Goal: Communication & Community: Answer question/provide support

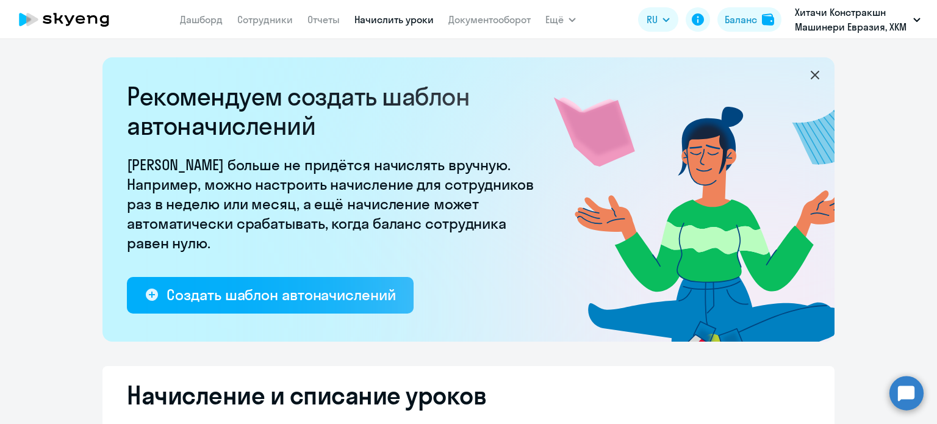
select select "10"
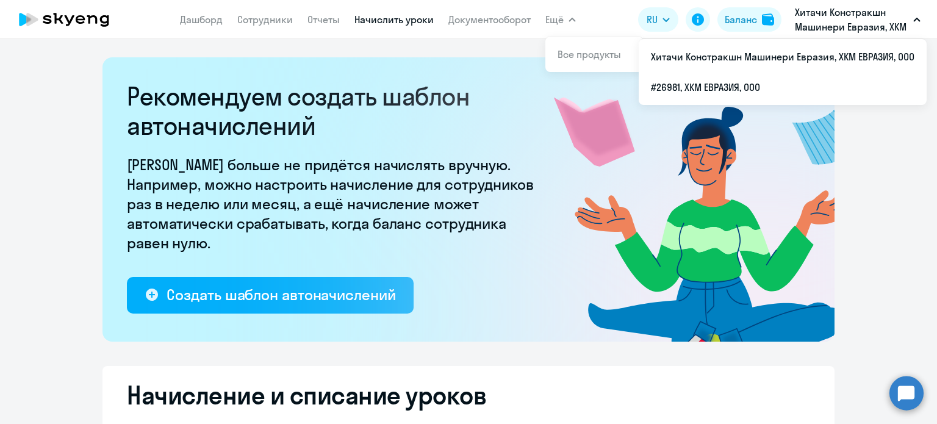
click at [919, 12] on button "Хитачи Констракшн Машинери Евразия, ХКМ ЕВРАЗИЯ, ООО" at bounding box center [857, 19] width 138 height 29
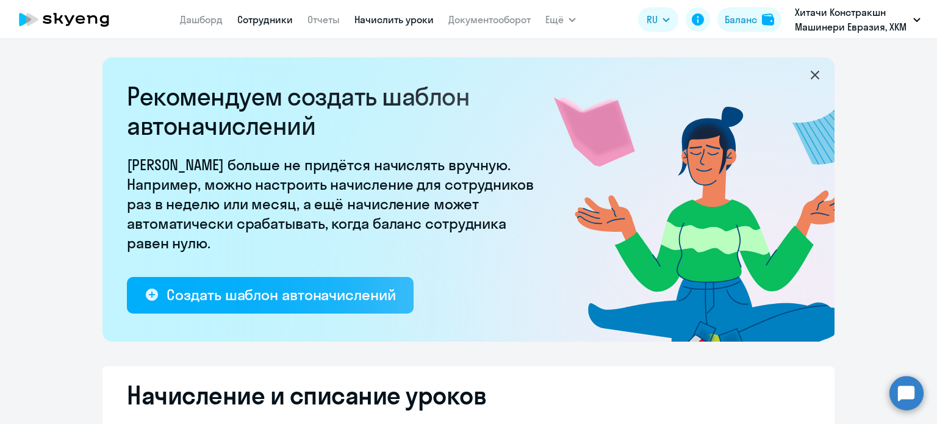
click at [242, 16] on link "Сотрудники" at bounding box center [264, 19] width 55 height 12
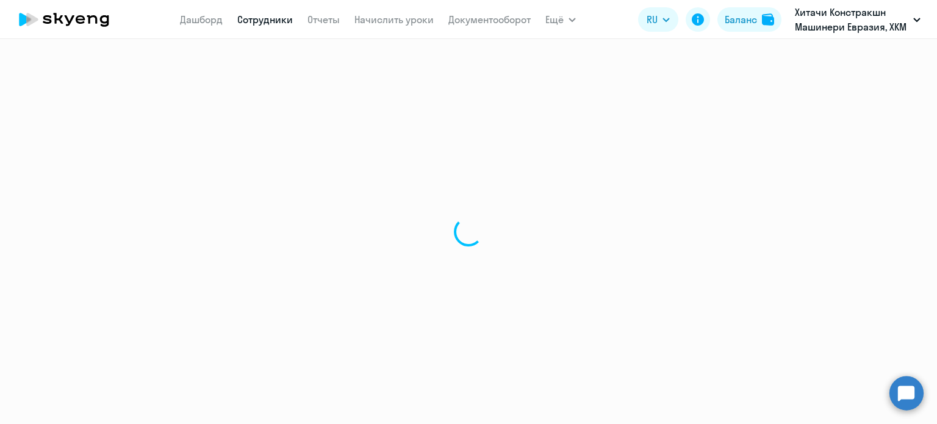
select select "30"
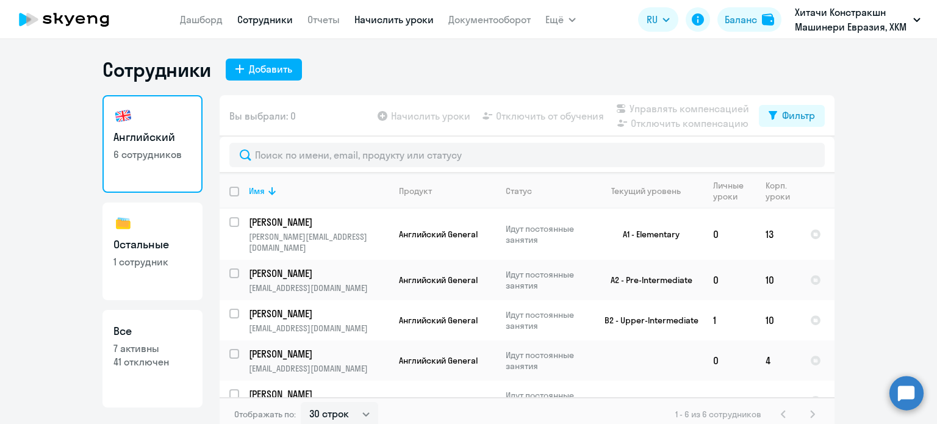
click at [363, 24] on link "Начислить уроки" at bounding box center [393, 19] width 79 height 12
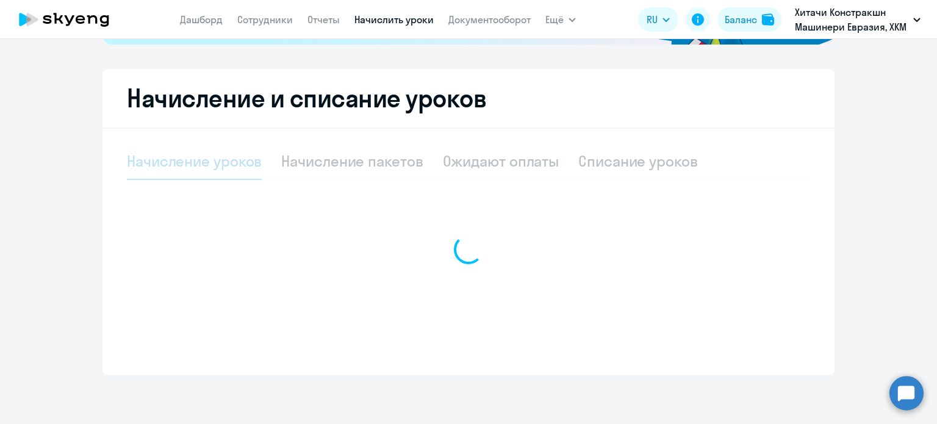
select select "10"
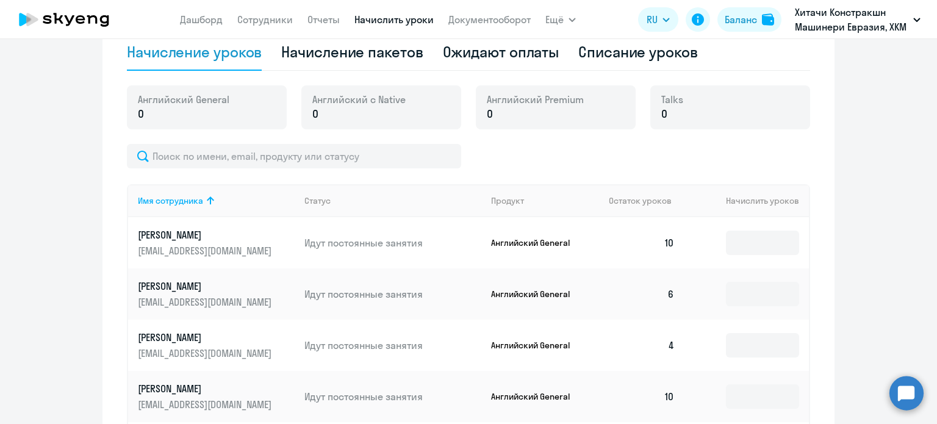
scroll to position [427, 0]
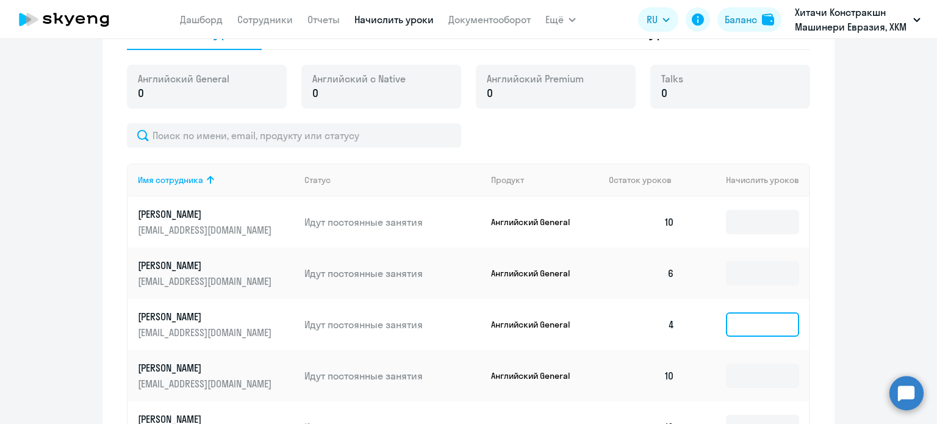
click at [755, 327] on input at bounding box center [762, 324] width 73 height 24
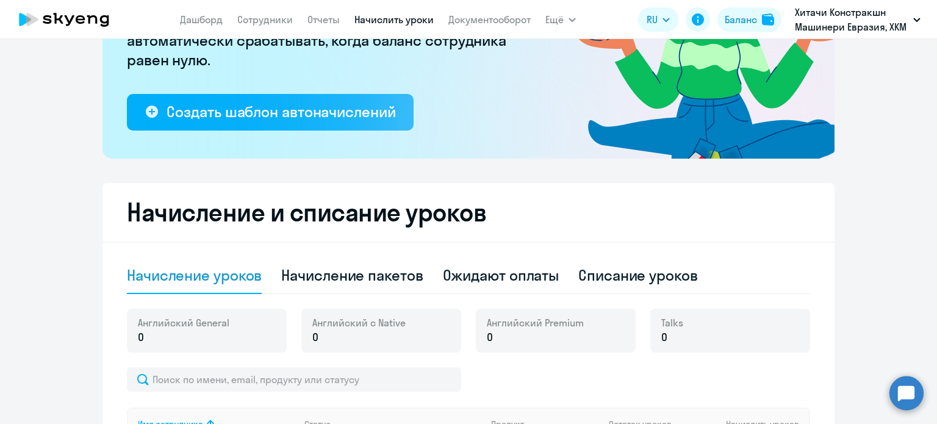
scroll to position [61, 0]
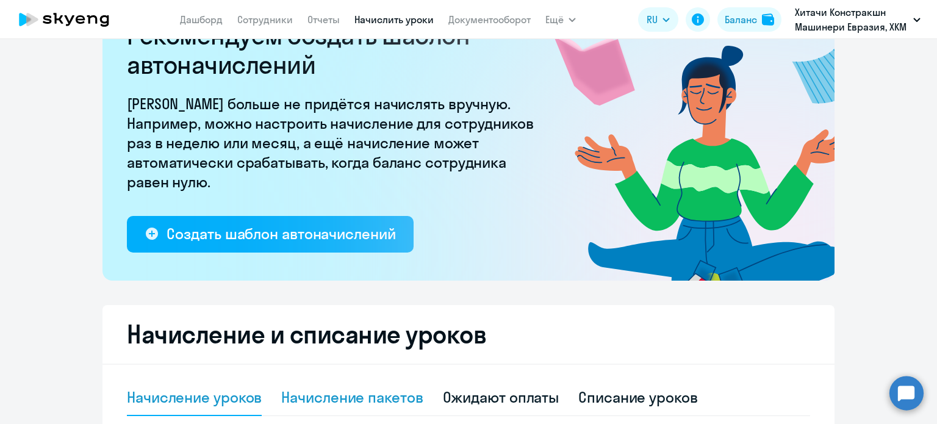
click at [351, 394] on div "Начисление пакетов" at bounding box center [351, 397] width 141 height 20
select select "10"
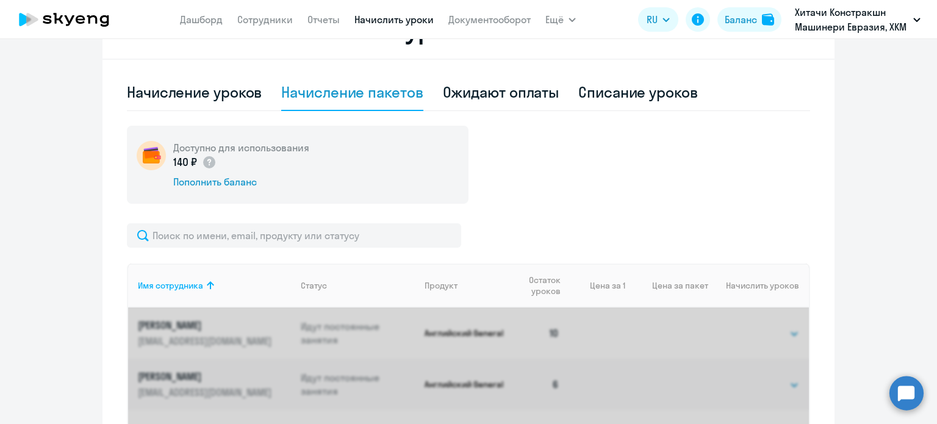
scroll to position [549, 0]
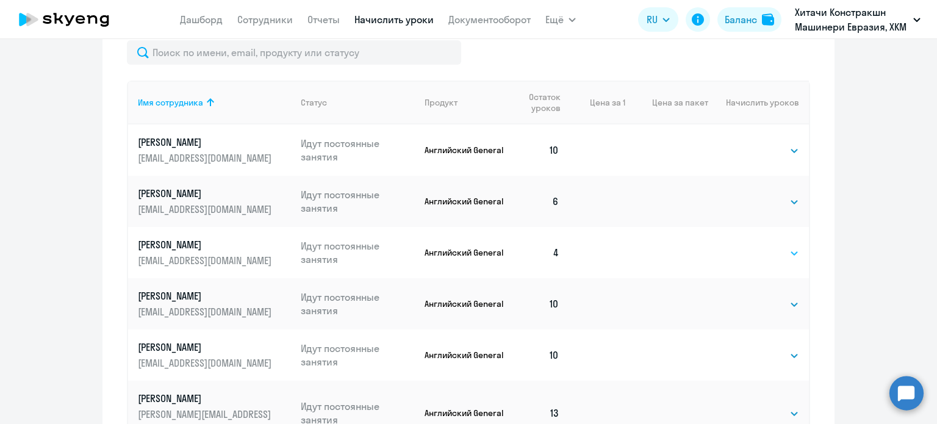
click at [774, 257] on select "Выбрать 4 8 16 32 64 96 128" at bounding box center [774, 253] width 50 height 15
select select "16"
click at [749, 246] on select "Выбрать 4 8 16 32 64 96 128" at bounding box center [774, 253] width 50 height 15
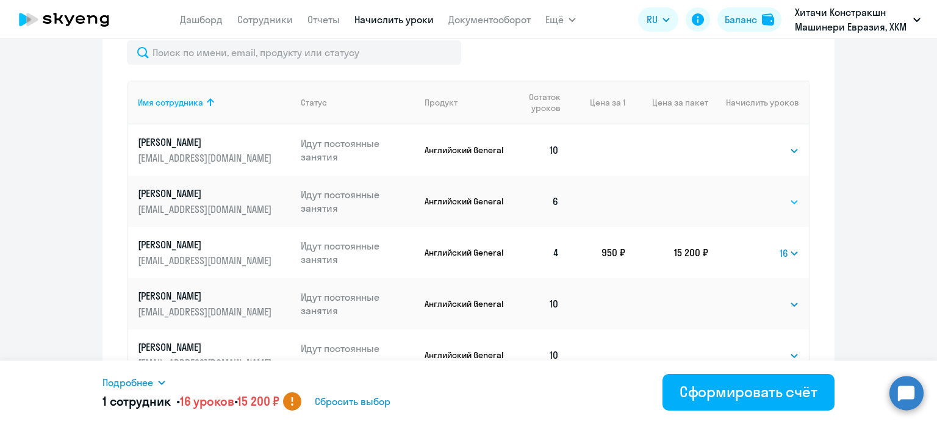
click at [771, 197] on select "Выбрать 4 8 16 32 64 96 128" at bounding box center [774, 202] width 50 height 15
select select "16"
click at [749, 195] on select "Выбрать 4 8 16 32 64 96 128" at bounding box center [774, 202] width 50 height 15
click at [829, 216] on div "Начисление и списание уроков Начисление уроков Начисление пакетов Ожидают оплат…" at bounding box center [468, 158] width 732 height 682
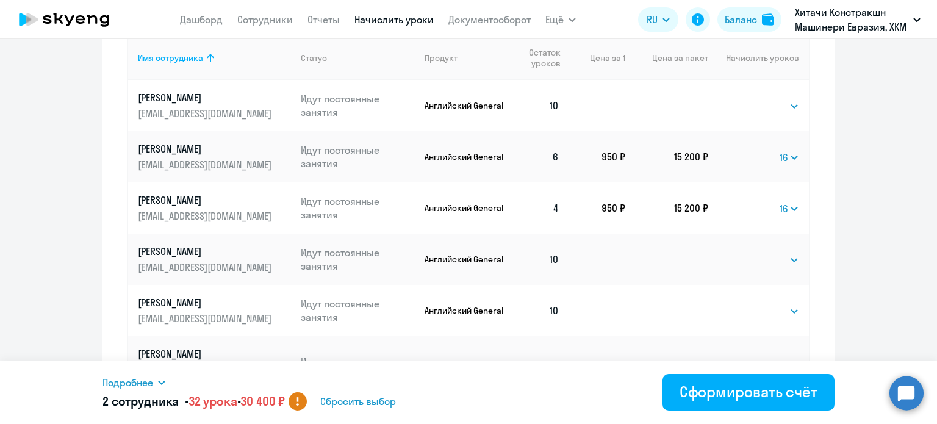
scroll to position [612, 0]
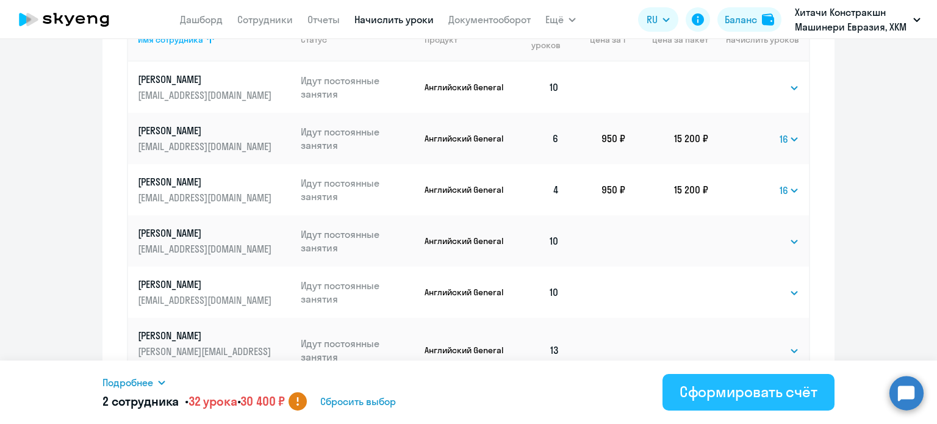
click at [766, 391] on div "Сформировать счёт" at bounding box center [748, 392] width 138 height 20
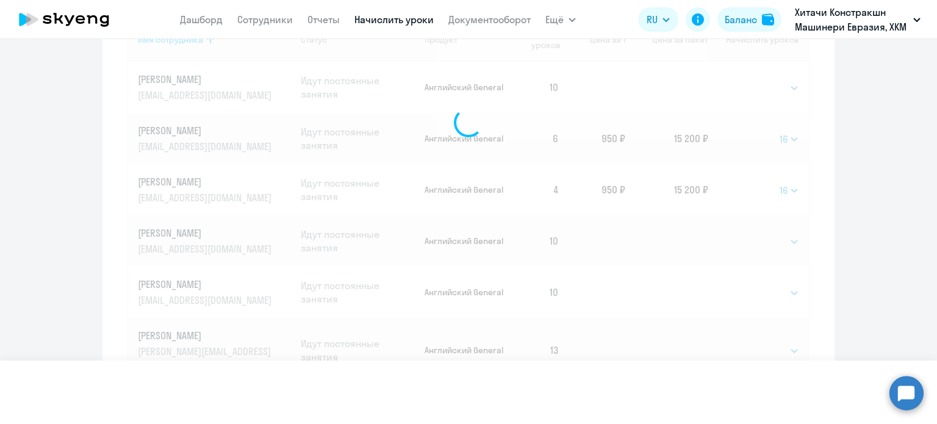
select select
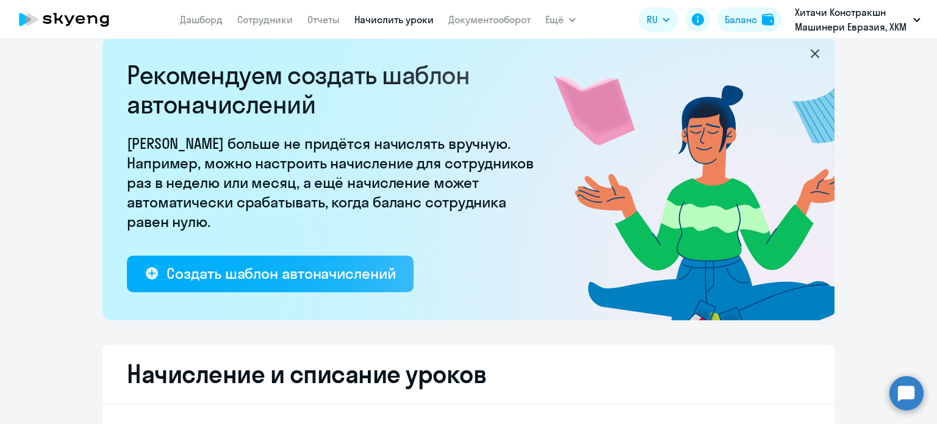
scroll to position [0, 0]
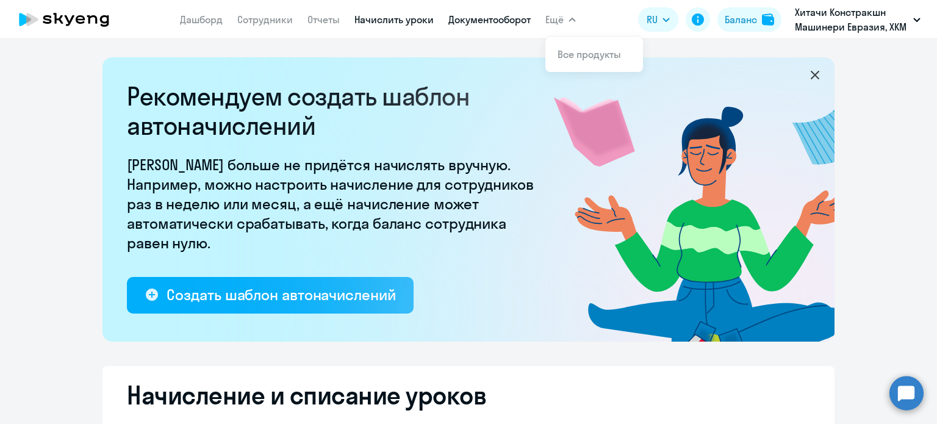
click at [509, 21] on link "Документооборот" at bounding box center [489, 19] width 82 height 12
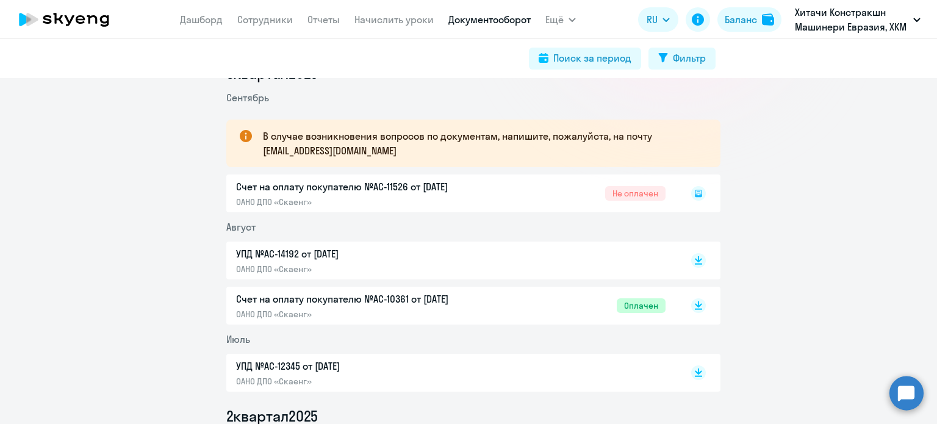
scroll to position [183, 0]
click at [691, 199] on icon at bounding box center [698, 192] width 15 height 15
click at [332, 187] on div "Счет на оплату покупателю №AC-11526 от [DATE] ОАНО ДПО «Скаенг» Не оплачен" at bounding box center [473, 193] width 494 height 38
click at [697, 192] on rect at bounding box center [698, 192] width 15 height 15
click at [694, 195] on icon at bounding box center [697, 192] width 7 height 7
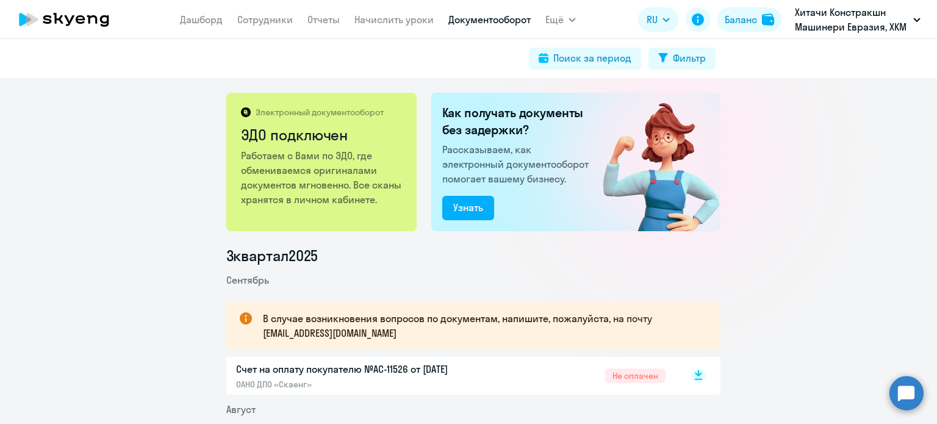
click at [694, 374] on icon at bounding box center [697, 373] width 7 height 6
click at [905, 399] on circle at bounding box center [906, 393] width 34 height 34
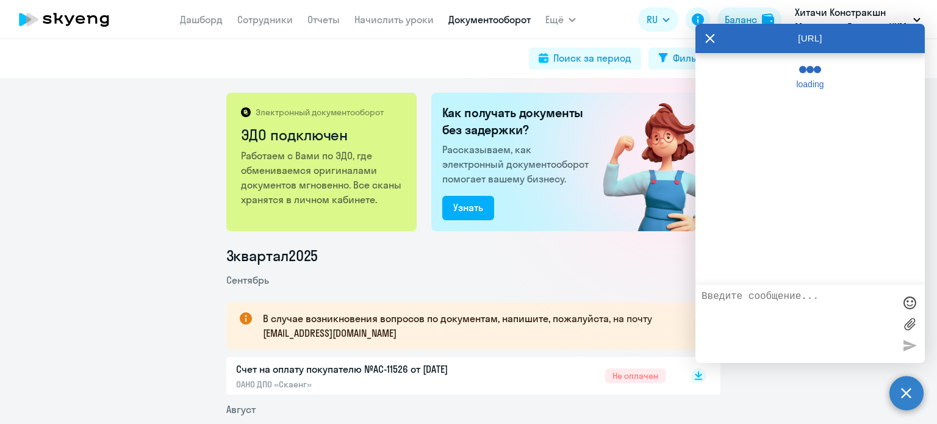
click at [746, 298] on textarea at bounding box center [797, 324] width 193 height 66
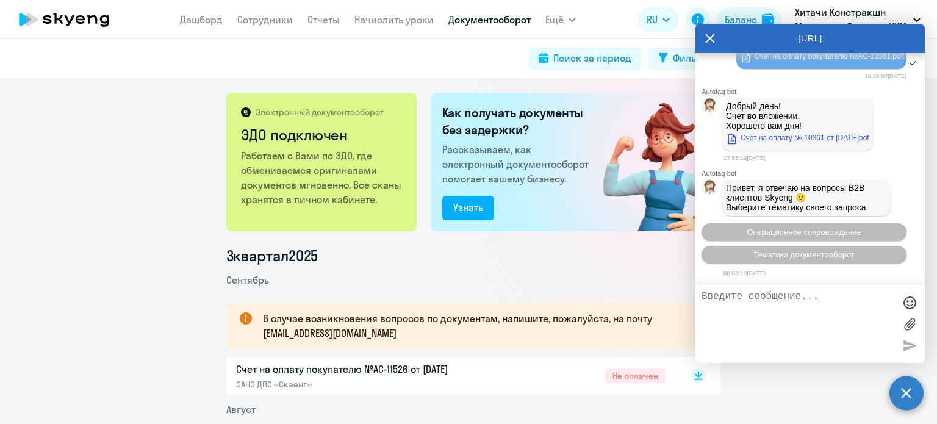
scroll to position [8168, 0]
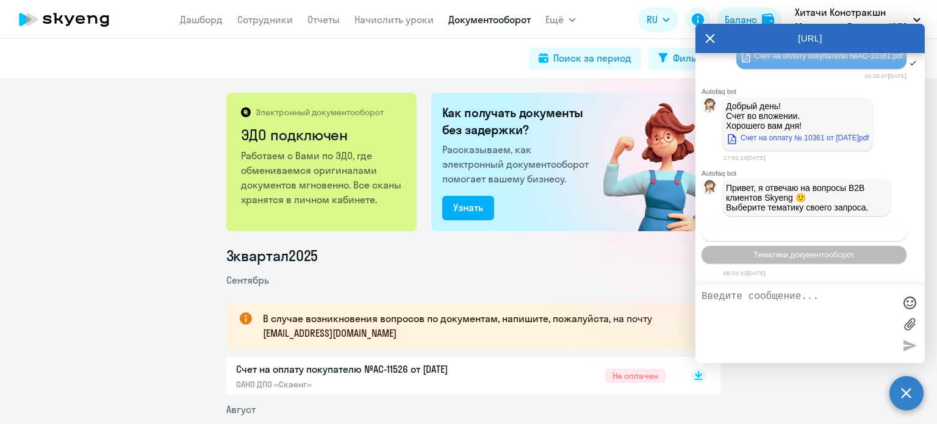
click at [759, 231] on span "Операционное сопровождение" at bounding box center [803, 231] width 115 height 9
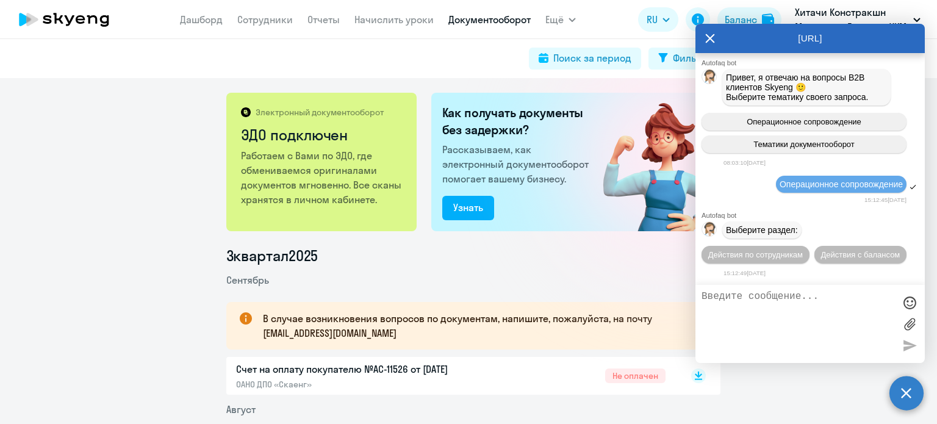
scroll to position [8163, 0]
click at [802, 158] on div "Операционное сопровождение Тематики документооборот" at bounding box center [809, 133] width 229 height 50
click at [783, 260] on button "Действия по сотрудникам" at bounding box center [755, 255] width 108 height 18
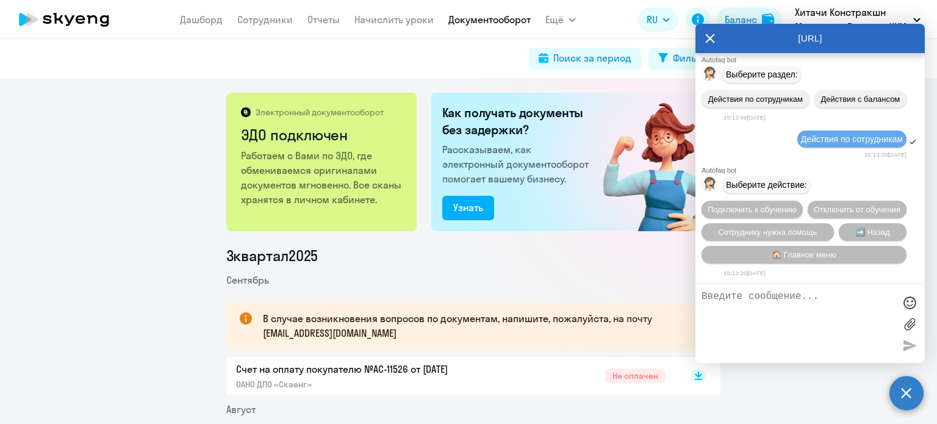
scroll to position [8462, 0]
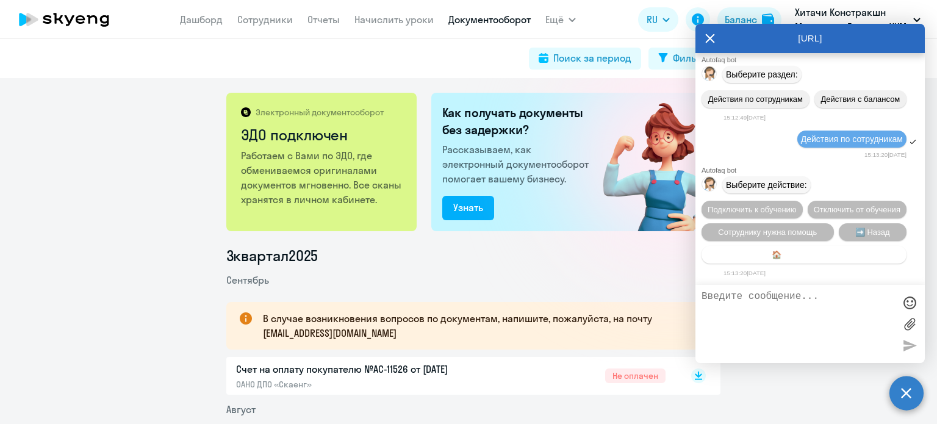
click at [793, 259] on button "🏠 Главное меню" at bounding box center [803, 255] width 205 height 18
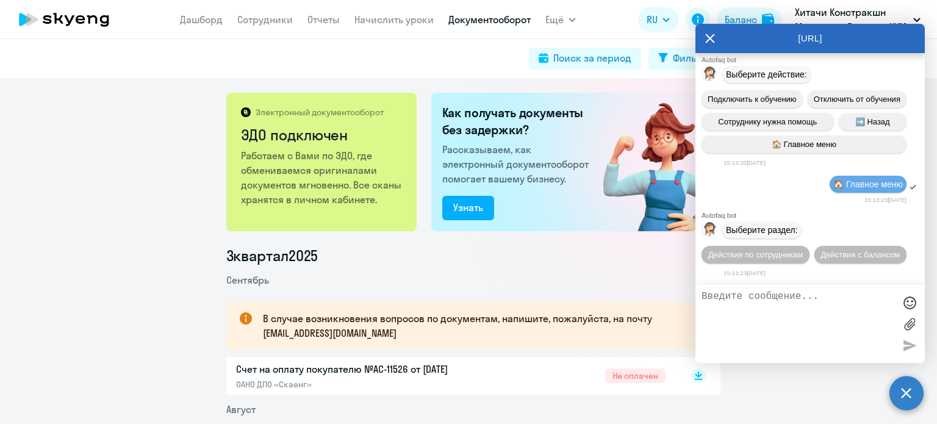
scroll to position [8575, 0]
click at [768, 297] on textarea at bounding box center [797, 324] width 193 height 66
type textarea "u"
type textarea "Главное меню"
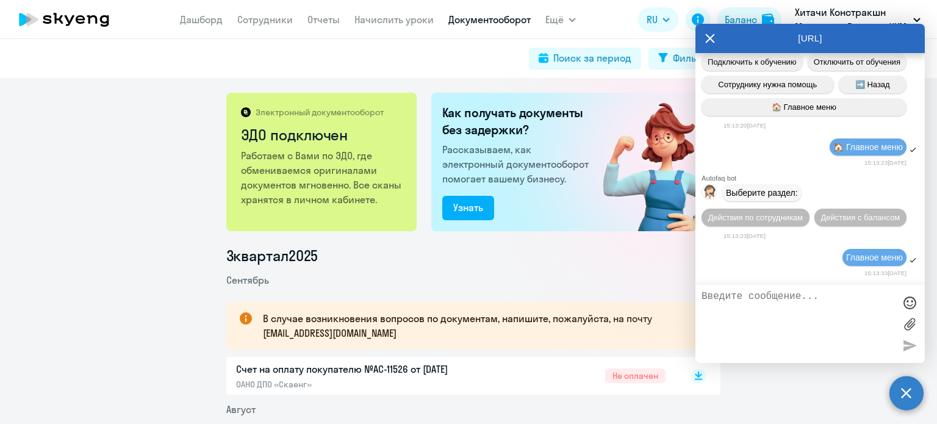
scroll to position [8613, 0]
click at [794, 309] on textarea at bounding box center [797, 324] width 193 height 66
click at [787, 301] on textarea at bounding box center [797, 324] width 193 height 66
click at [912, 319] on label at bounding box center [909, 324] width 18 height 18
click at [0, 0] on input "file" at bounding box center [0, 0] width 0 height 0
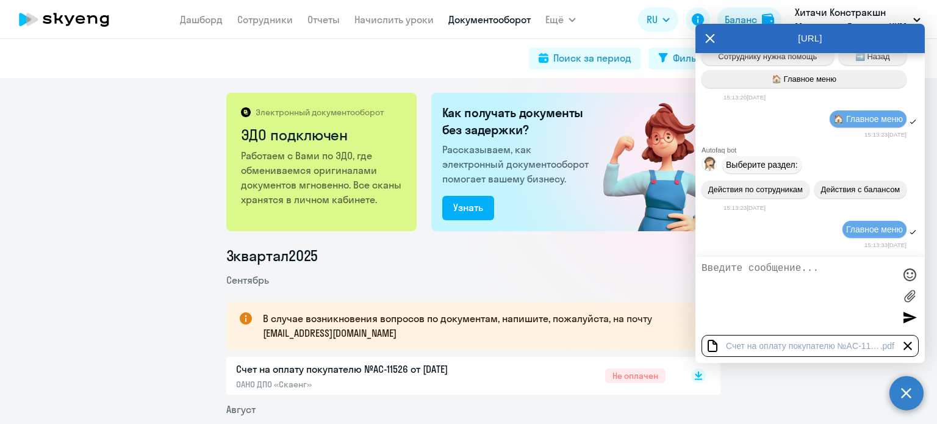
click at [757, 276] on textarea at bounding box center [797, 296] width 193 height 66
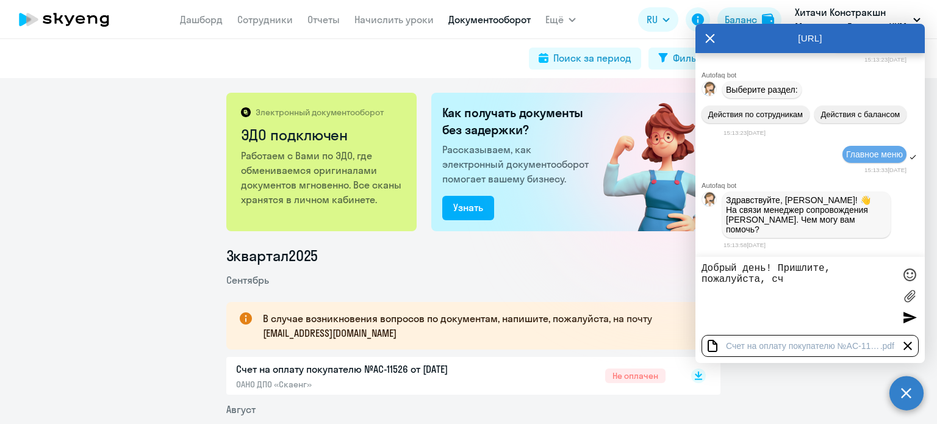
scroll to position [8709, 0]
type textarea "Добрый день! Пришлите, пожалуйста, счет с подписью и печатью"
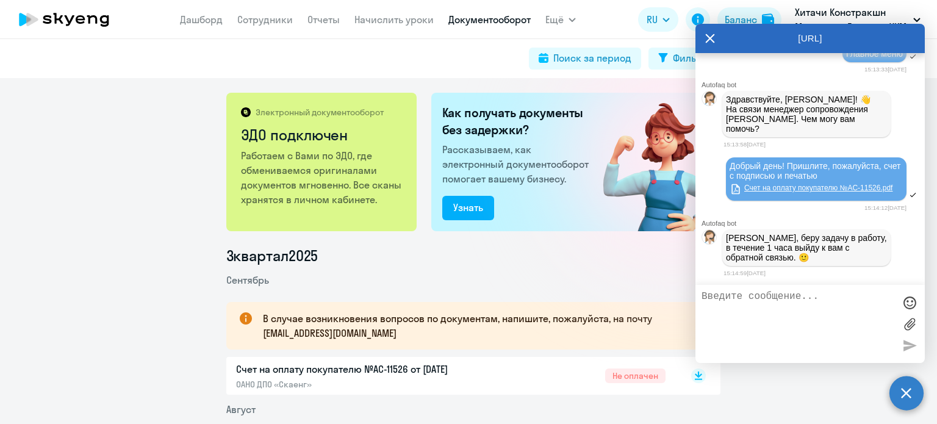
scroll to position [8815, 0]
type textarea "хорошо, спасибо!"
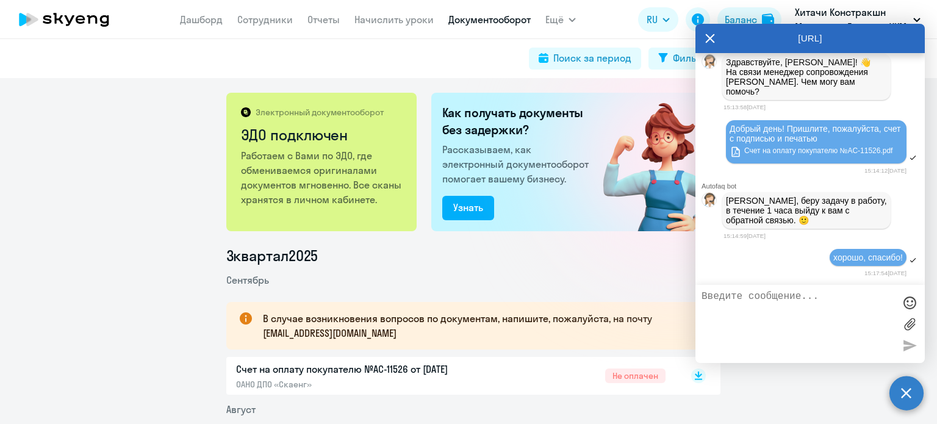
click at [714, 37] on icon at bounding box center [710, 38] width 10 height 29
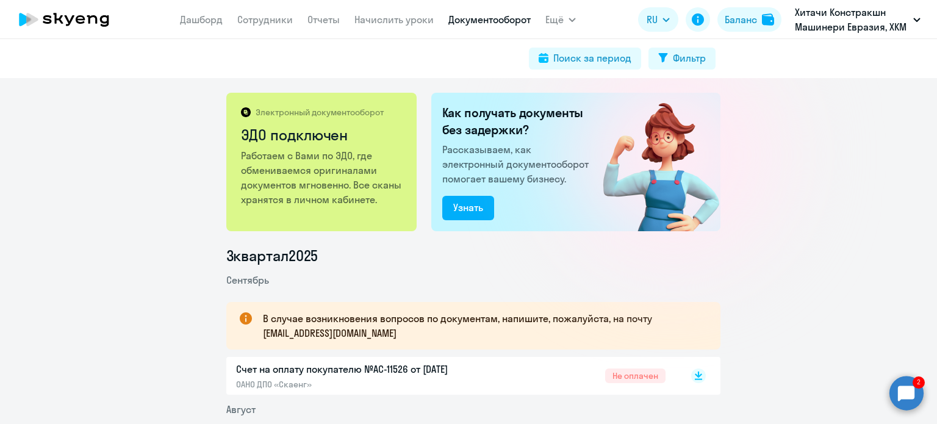
click at [905, 388] on circle at bounding box center [906, 393] width 34 height 34
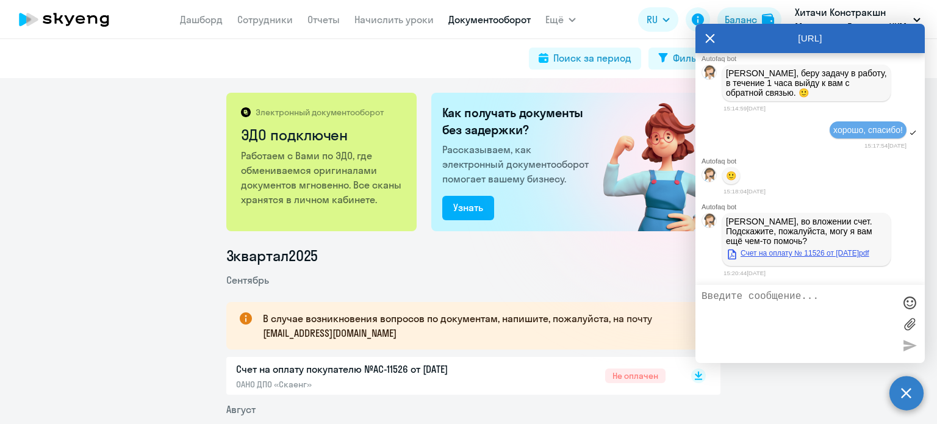
scroll to position [8987, 0]
click at [768, 298] on textarea at bounding box center [797, 324] width 193 height 66
type textarea "спасибо! на этом все."
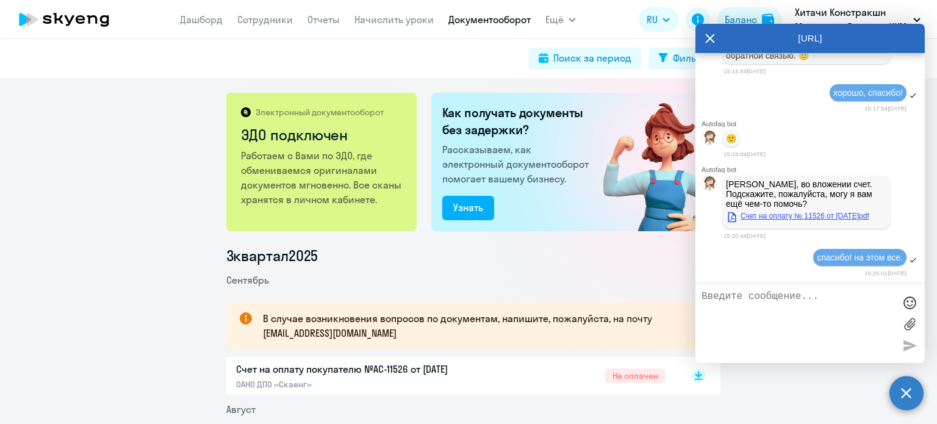
click at [833, 215] on link "Счет на оплату № 11526 от 10 сентября 2025 г.pdf" at bounding box center [797, 216] width 143 height 15
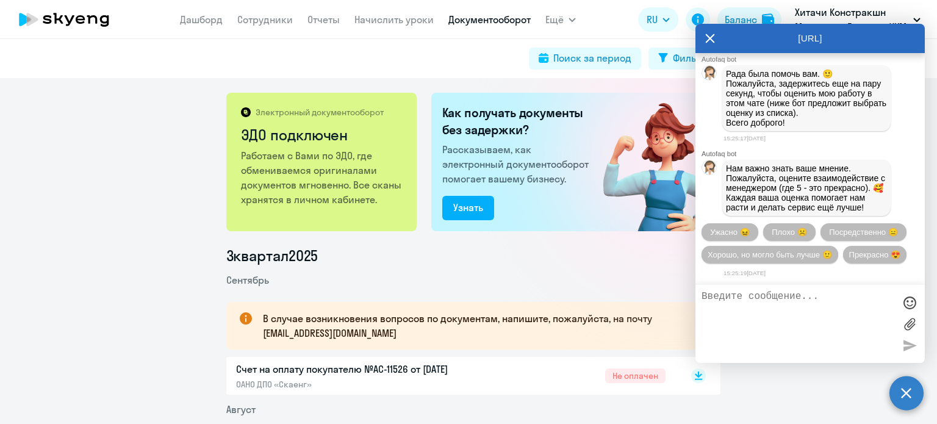
scroll to position [9311, 0]
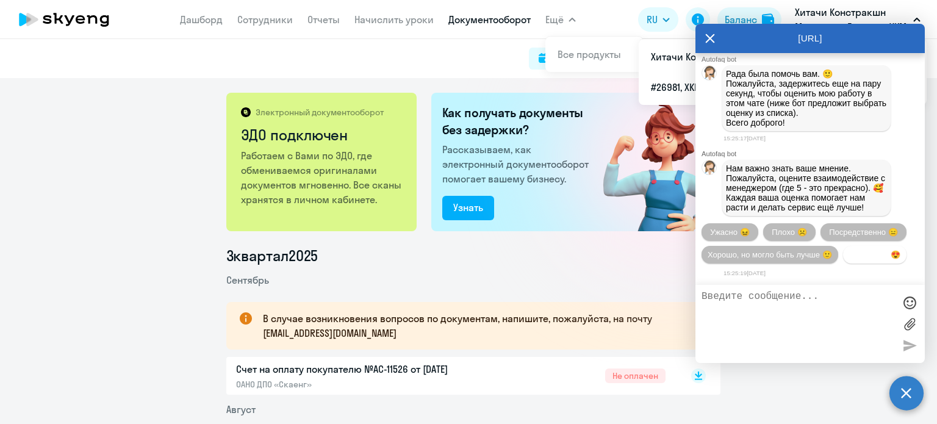
click at [849, 259] on span "Прекрасно 😍" at bounding box center [874, 254] width 51 height 9
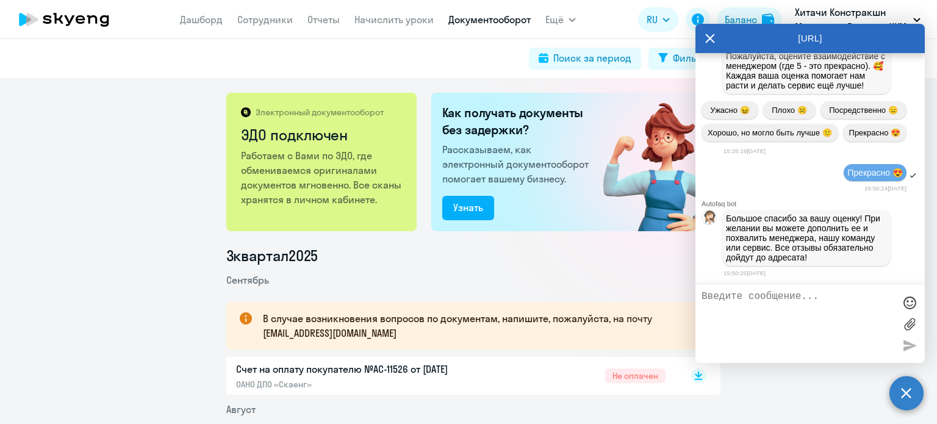
scroll to position [9438, 0]
click at [710, 39] on icon at bounding box center [709, 38] width 9 height 9
